Goal: Find specific page/section: Find specific page/section

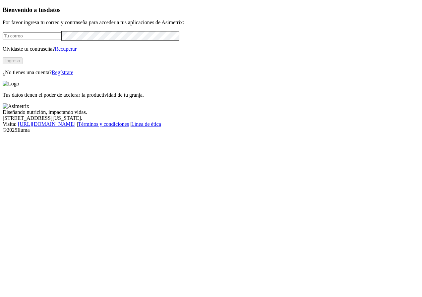
click at [61, 39] on input "email" at bounding box center [32, 36] width 59 height 7
type input "[PERSON_NAME][EMAIL_ADDRESS][PERSON_NAME][DOMAIN_NAME]"
click at [23, 64] on button "Ingresa" at bounding box center [13, 60] width 20 height 7
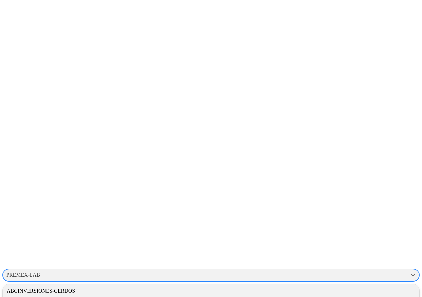
click at [40, 273] on div "PREMEX-LAB" at bounding box center [23, 276] width 34 height 6
type input "PONED"
click at [304, 286] on div "PONEDORASINTELIGENTE" at bounding box center [211, 291] width 417 height 11
